Goal: Task Accomplishment & Management: Manage account settings

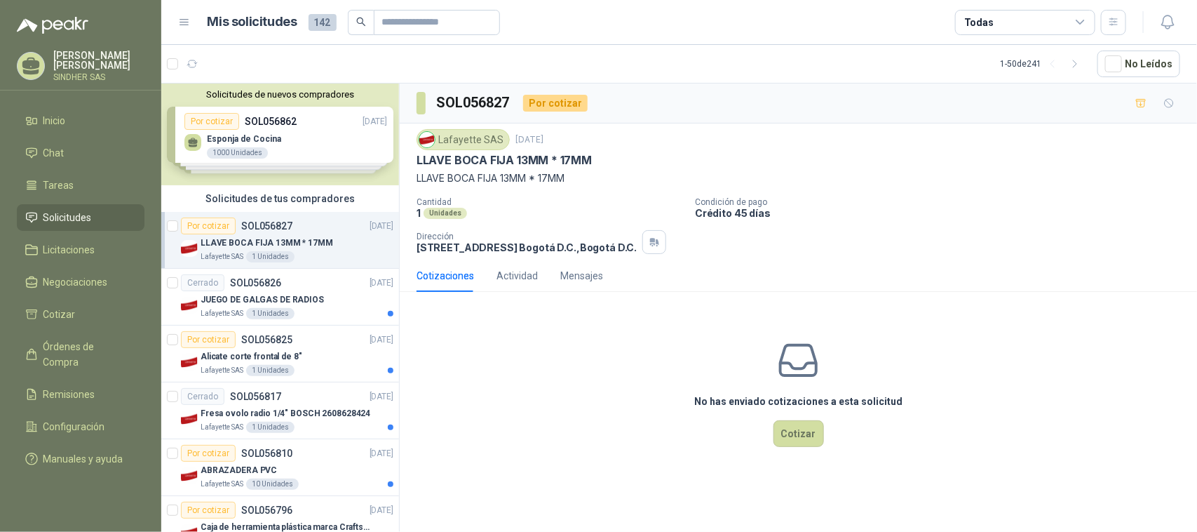
drag, startPoint x: 1170, startPoint y: 1, endPoint x: 1127, endPoint y: 222, distance: 225.1
click at [1127, 222] on div "Cantidad 1 Unidades Condición de pago Crédito 45 días Dirección Calle 15 No. 72…" at bounding box center [799, 225] width 764 height 57
click at [63, 67] on p "Heiler Steven Rodriguez Forero" at bounding box center [98, 61] width 91 height 20
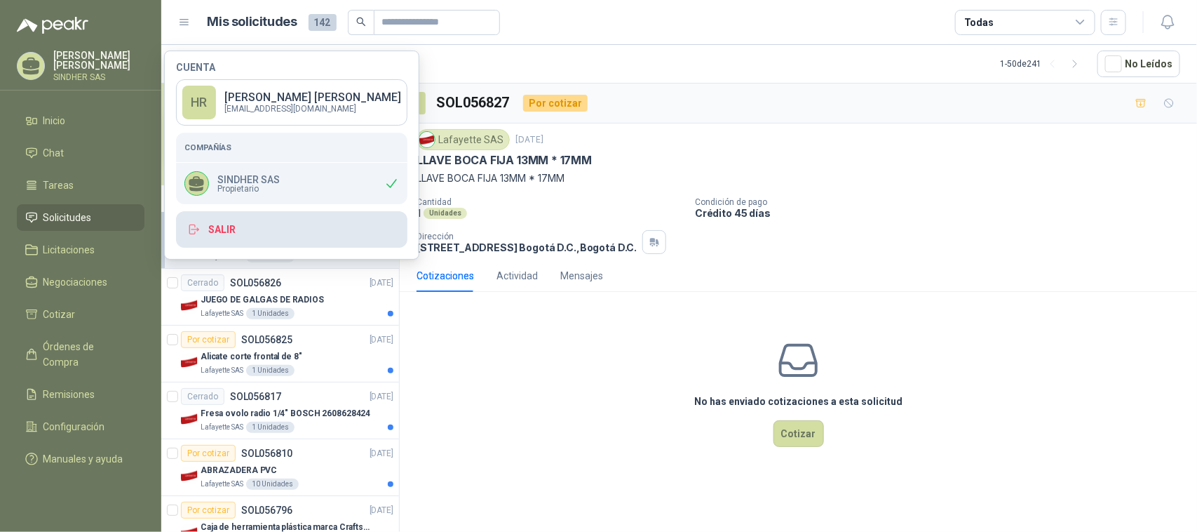
click at [229, 242] on button "Salir" at bounding box center [291, 229] width 231 height 36
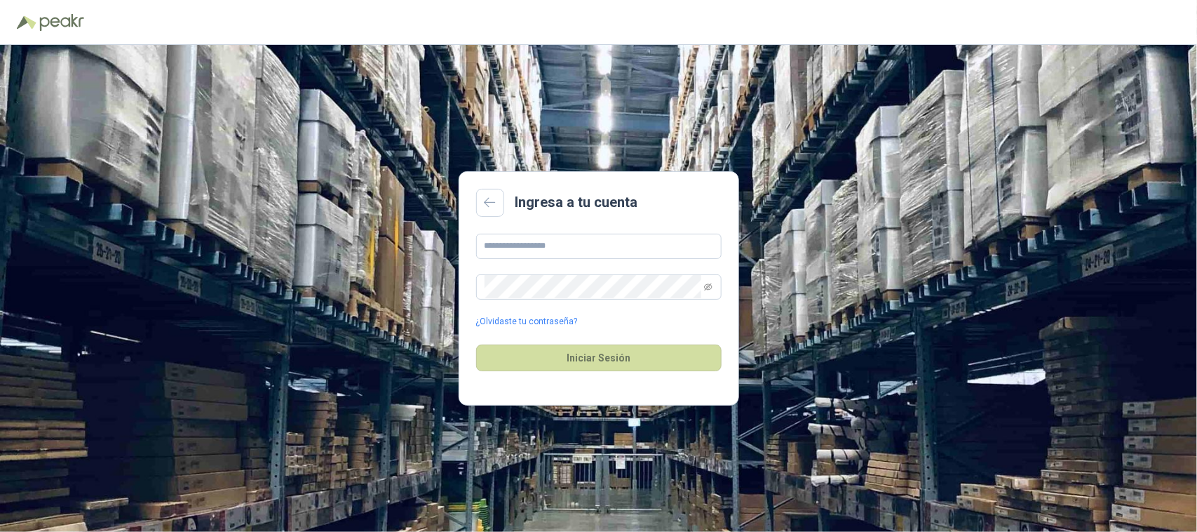
click at [955, 397] on div "Ingresa a tu cuenta ¿Olvidaste tu contraseña? Iniciar Sesión" at bounding box center [598, 288] width 1197 height 487
click at [572, 253] on input "text" at bounding box center [599, 246] width 246 height 25
click at [321, 227] on div "Ingresa a tu cuenta ¿Olvidaste tu contraseña? Iniciar Sesión" at bounding box center [598, 288] width 1197 height 487
click at [640, 244] on input "text" at bounding box center [599, 246] width 246 height 25
type input "**********"
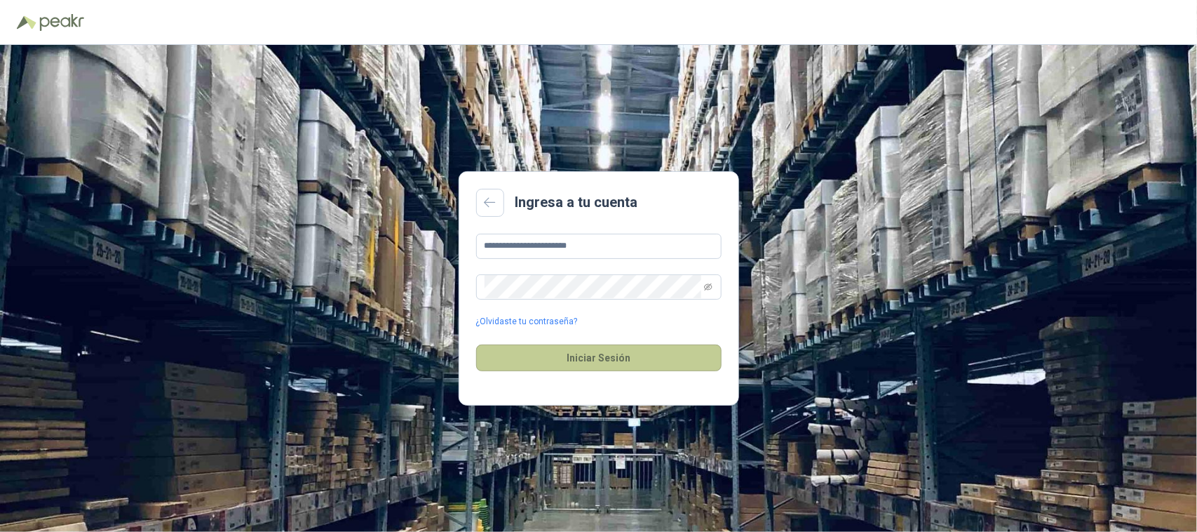
click at [597, 355] on button "Iniciar Sesión" at bounding box center [599, 357] width 246 height 27
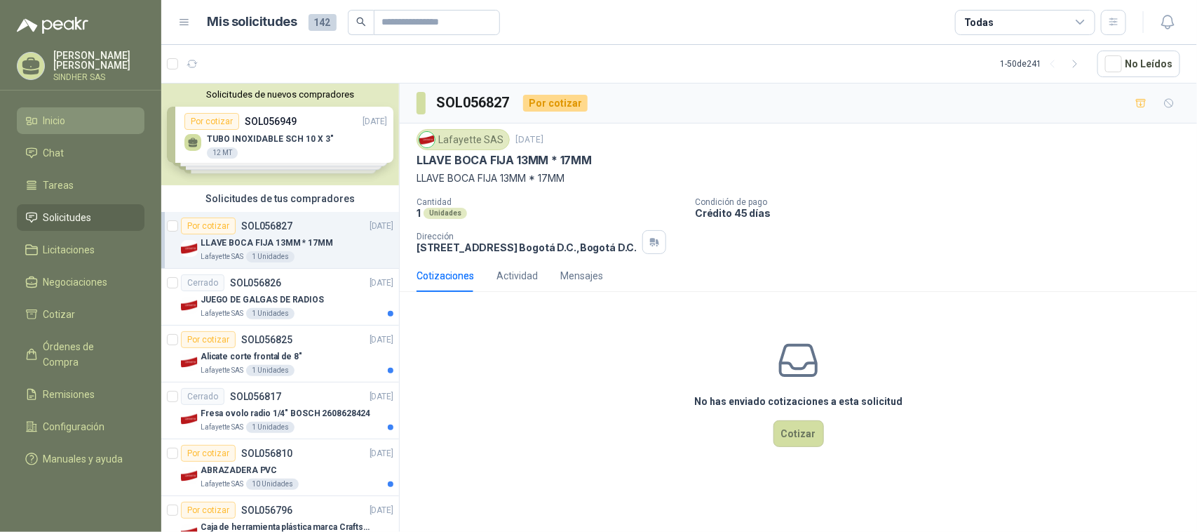
click at [64, 121] on span "Inicio" at bounding box center [54, 120] width 22 height 15
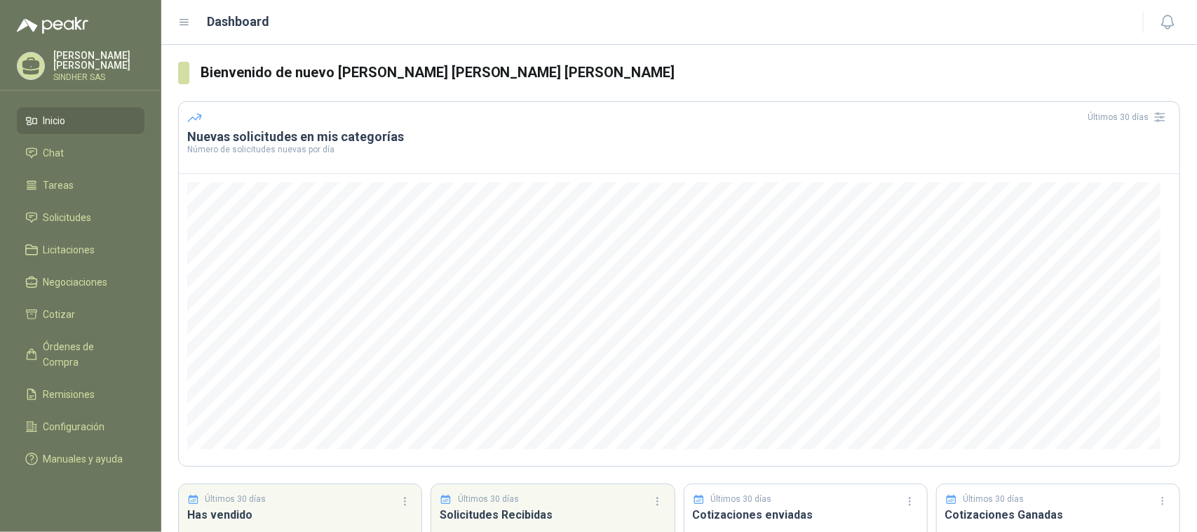
click at [82, 74] on p "SINDHER SAS" at bounding box center [98, 77] width 91 height 8
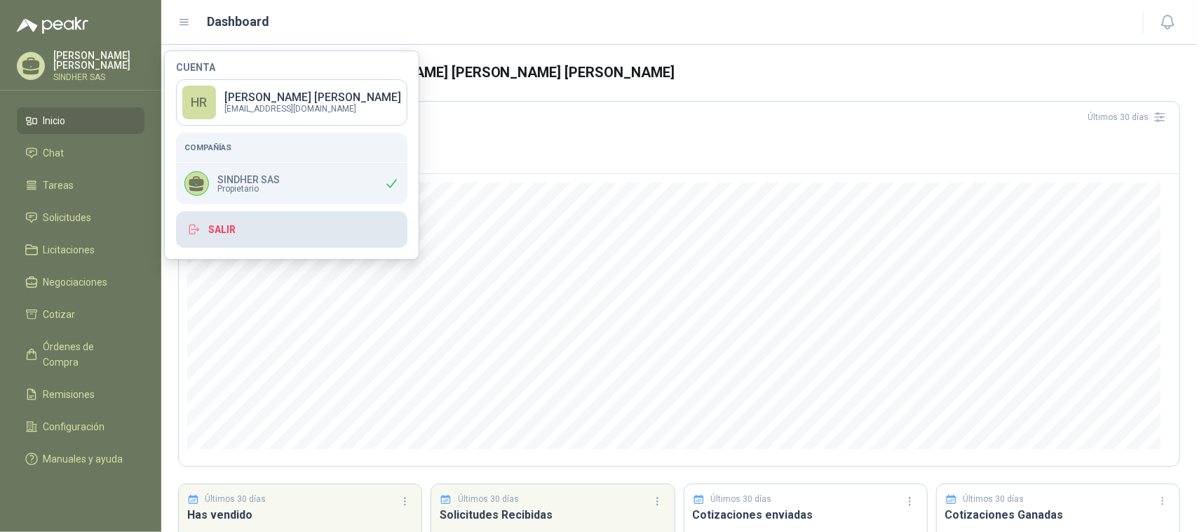
click at [236, 235] on button "Salir" at bounding box center [291, 229] width 231 height 36
